Goal: Navigation & Orientation: Find specific page/section

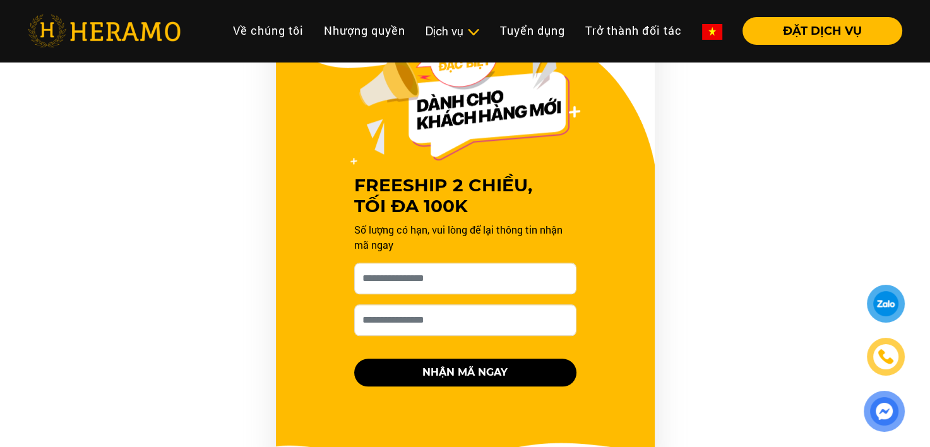
scroll to position [1398, 0]
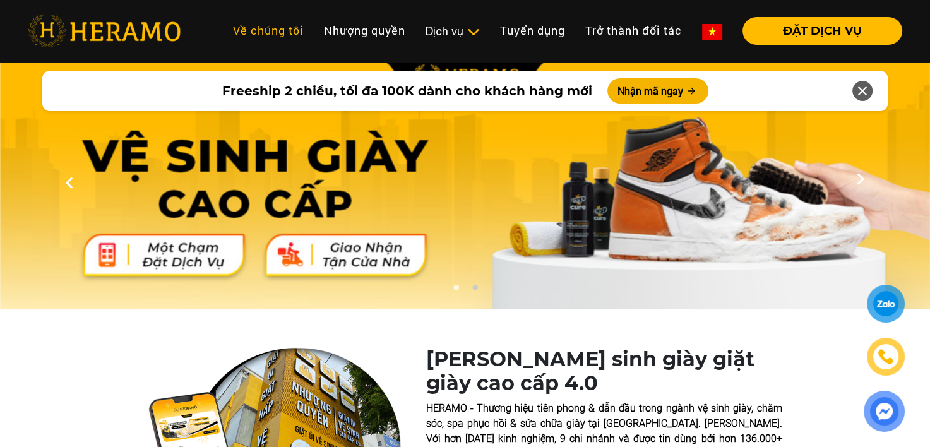
click at [266, 35] on link "Về chúng tôi" at bounding box center [268, 30] width 91 height 27
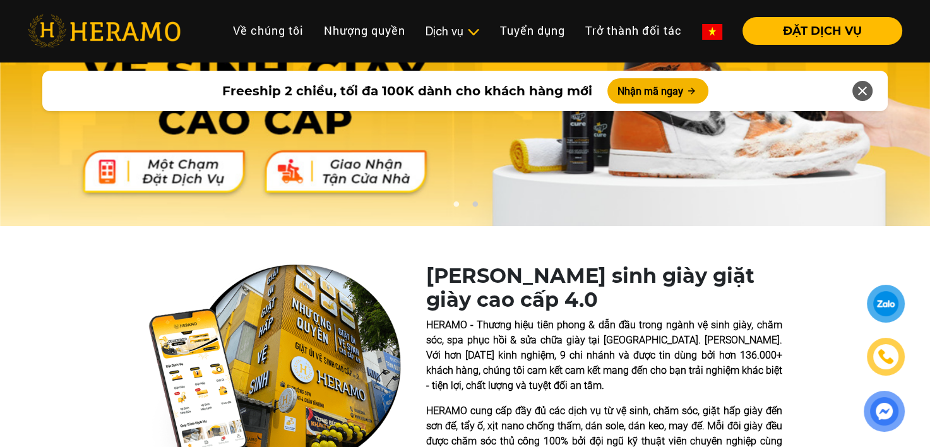
scroll to position [2, 0]
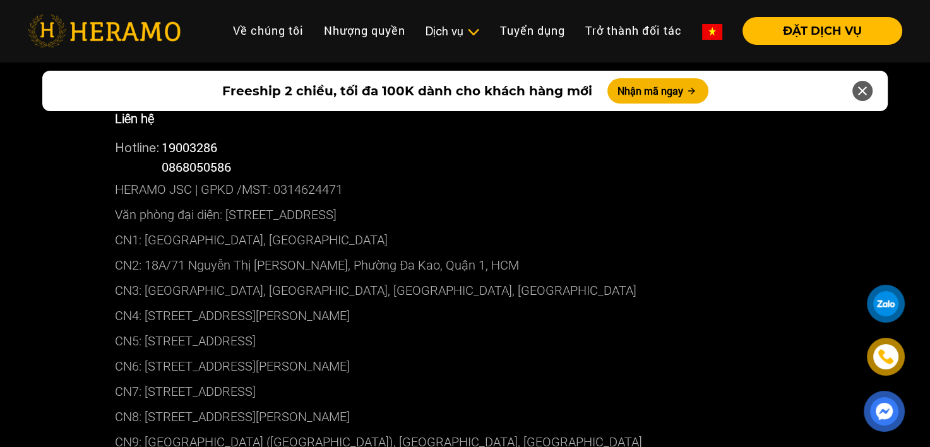
scroll to position [6880, 0]
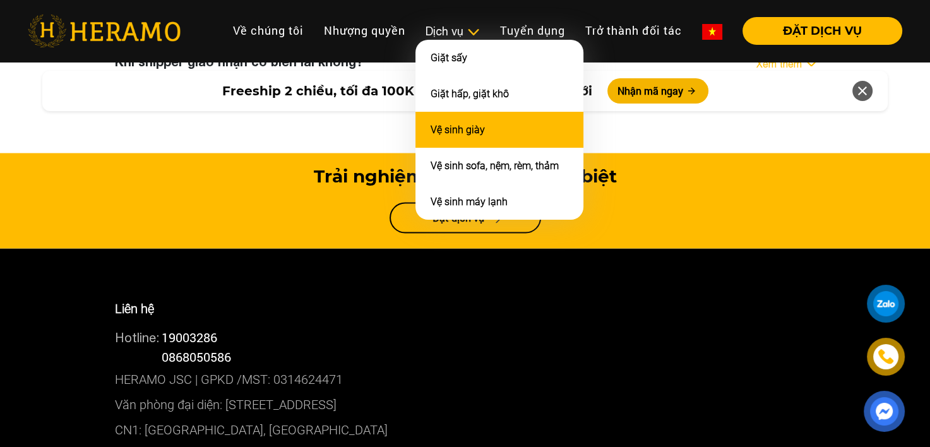
click at [482, 126] on li "Vệ sinh giày" at bounding box center [499, 130] width 168 height 36
click at [452, 133] on link "Vệ sinh giày" at bounding box center [458, 130] width 54 height 12
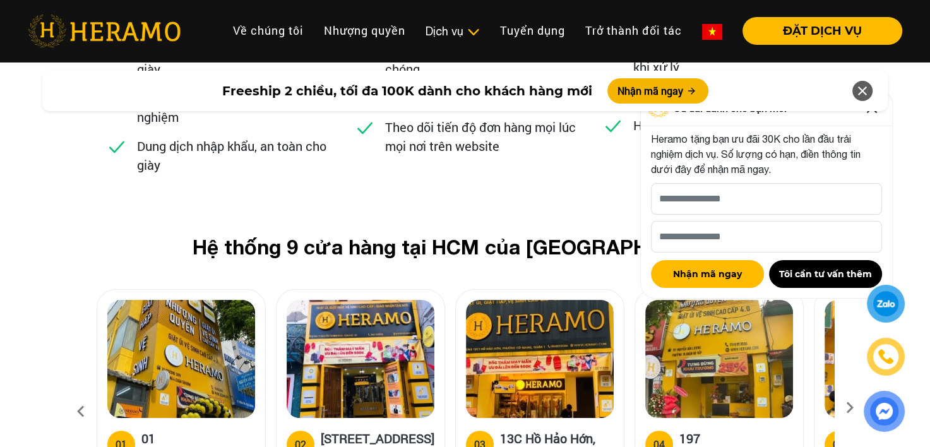
scroll to position [4860, 0]
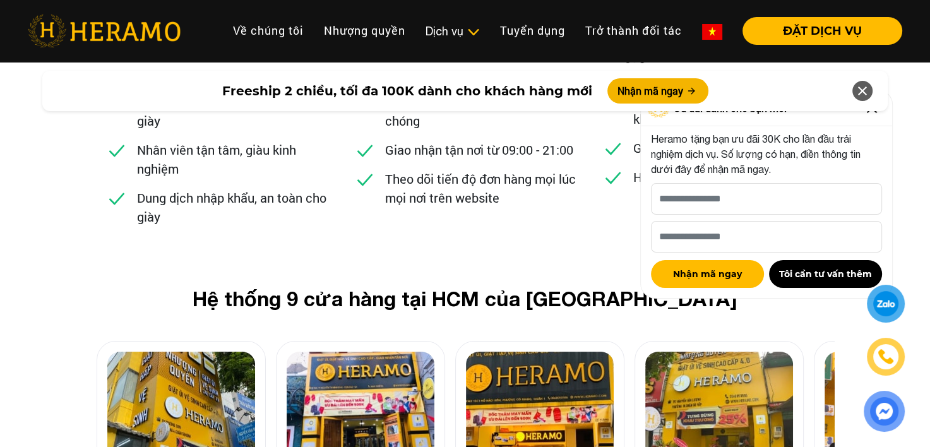
click at [861, 90] on icon at bounding box center [862, 91] width 15 height 23
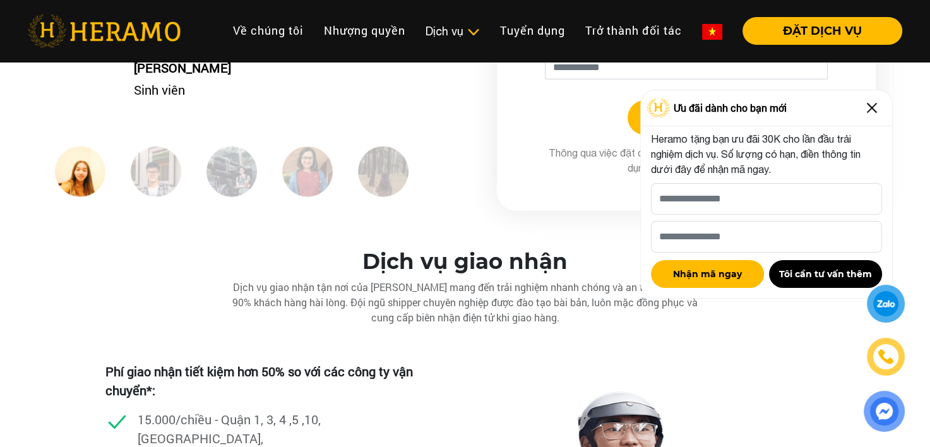
scroll to position [3218, 0]
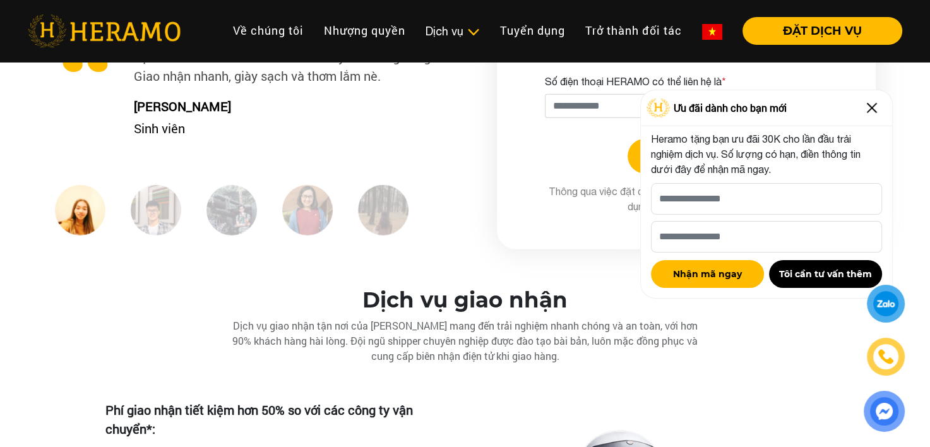
click at [871, 111] on img at bounding box center [872, 108] width 20 height 20
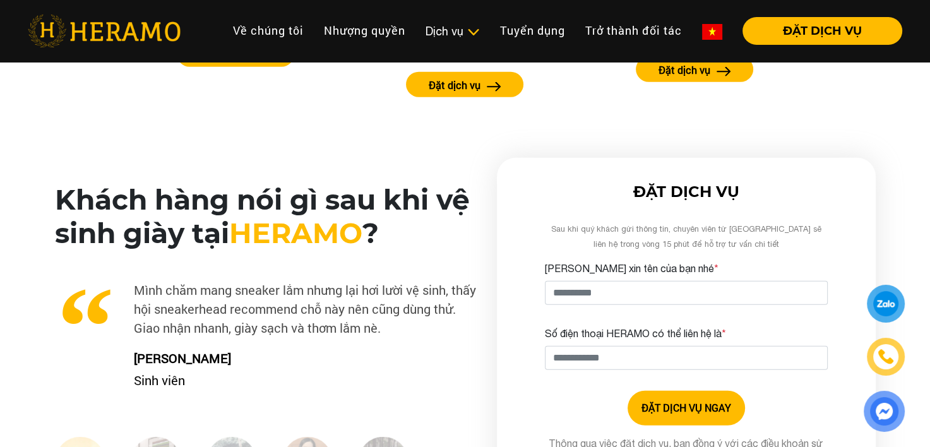
scroll to position [2966, 0]
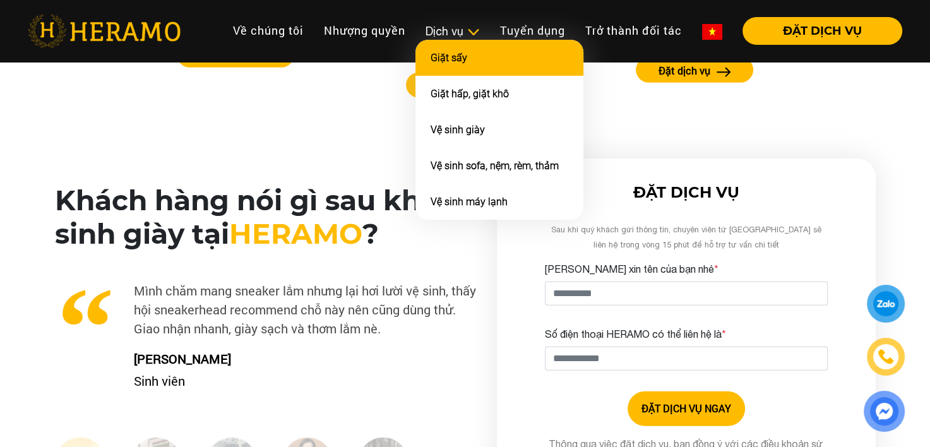
click at [484, 59] on li "Giặt sấy" at bounding box center [499, 58] width 168 height 36
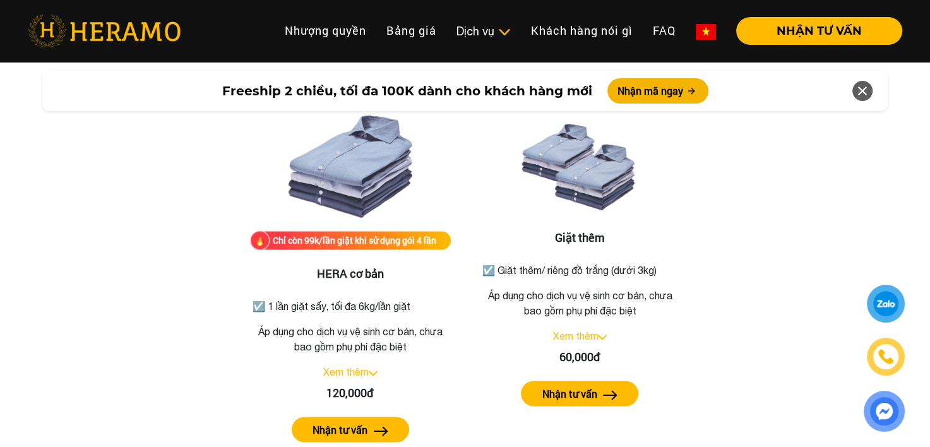
scroll to position [1578, 0]
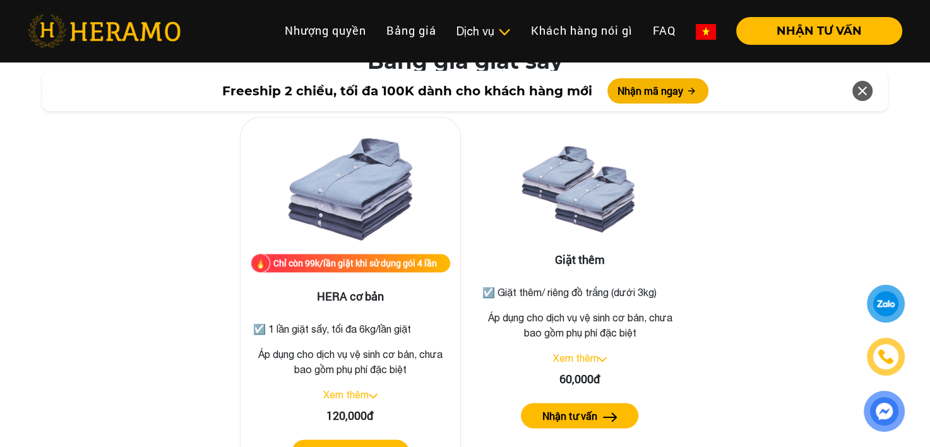
click at [340, 389] on link "Xem thêm" at bounding box center [345, 394] width 45 height 11
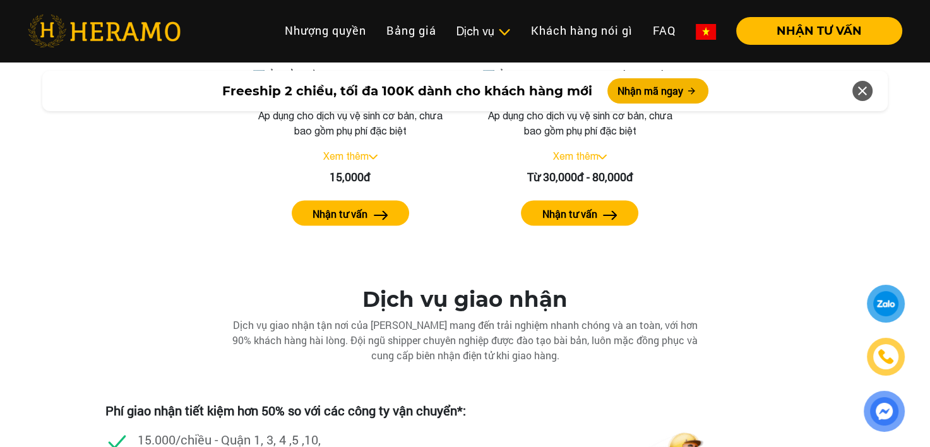
scroll to position [2271, 0]
